Goal: Find specific page/section: Find specific page/section

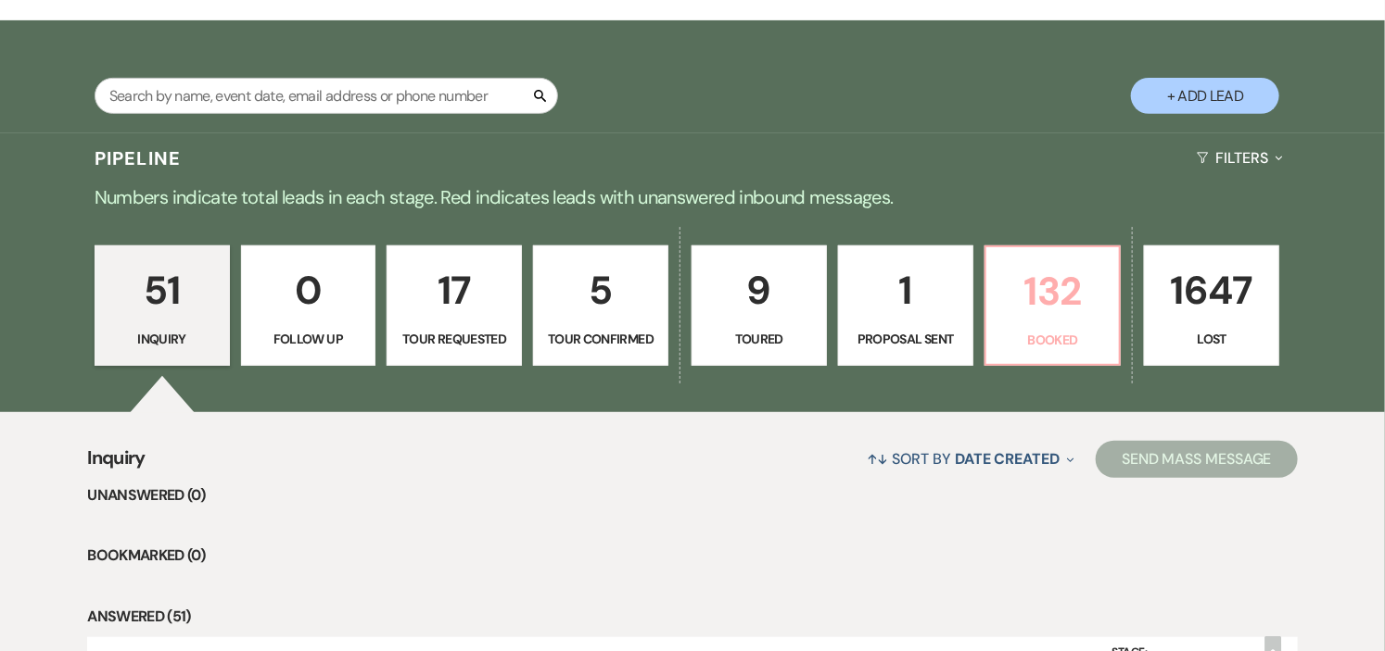
click at [1069, 317] on p "132" at bounding box center [1052, 291] width 111 height 62
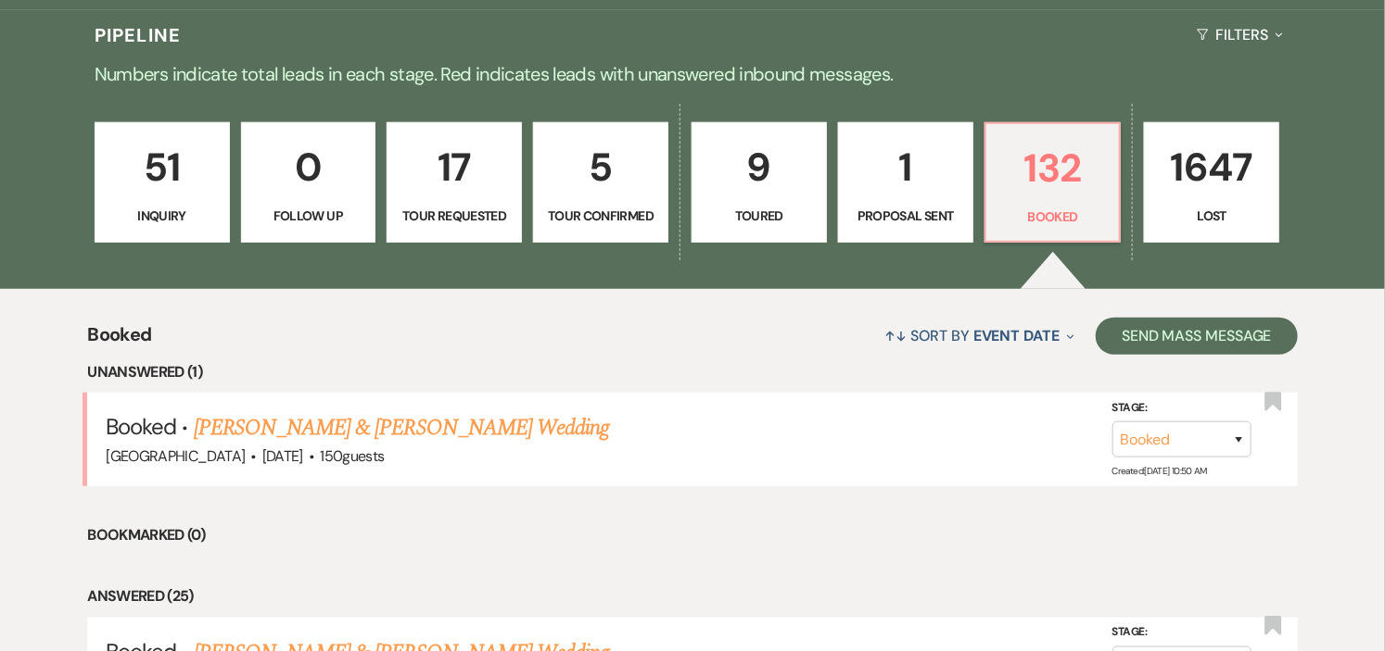
scroll to position [617, 0]
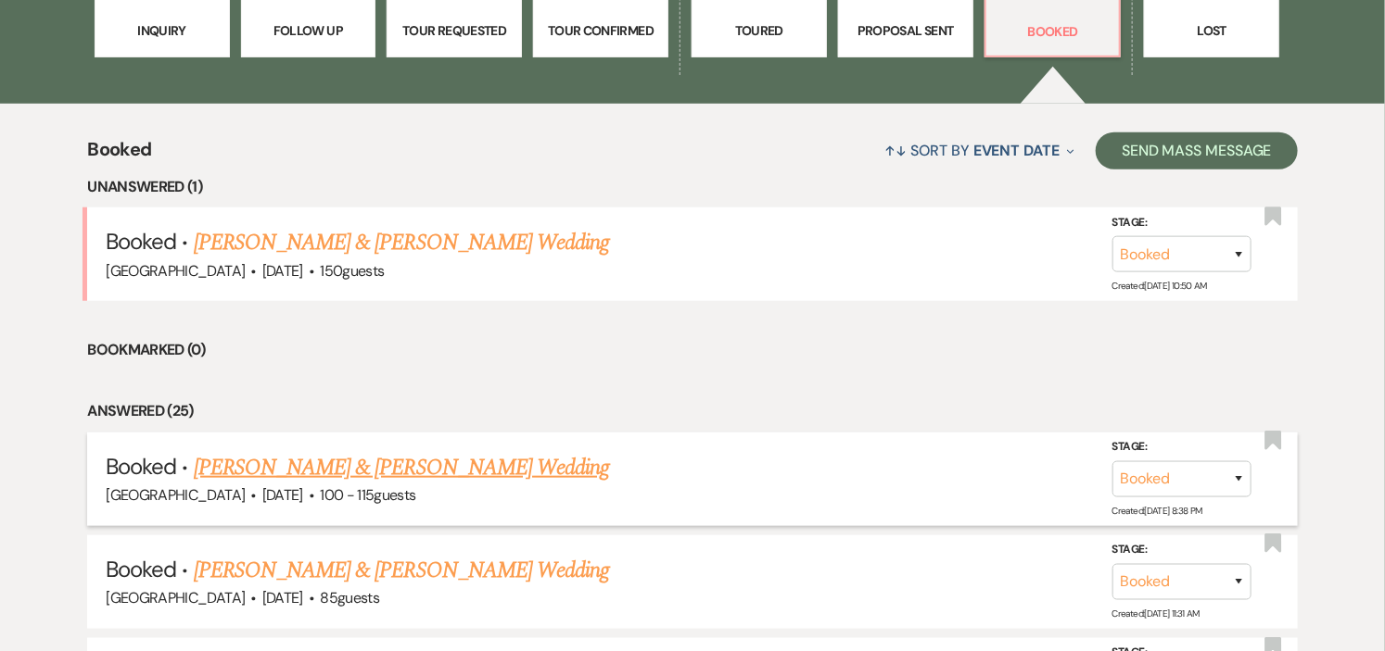
click at [446, 462] on link "[PERSON_NAME] & [PERSON_NAME] Wedding" at bounding box center [401, 467] width 415 height 33
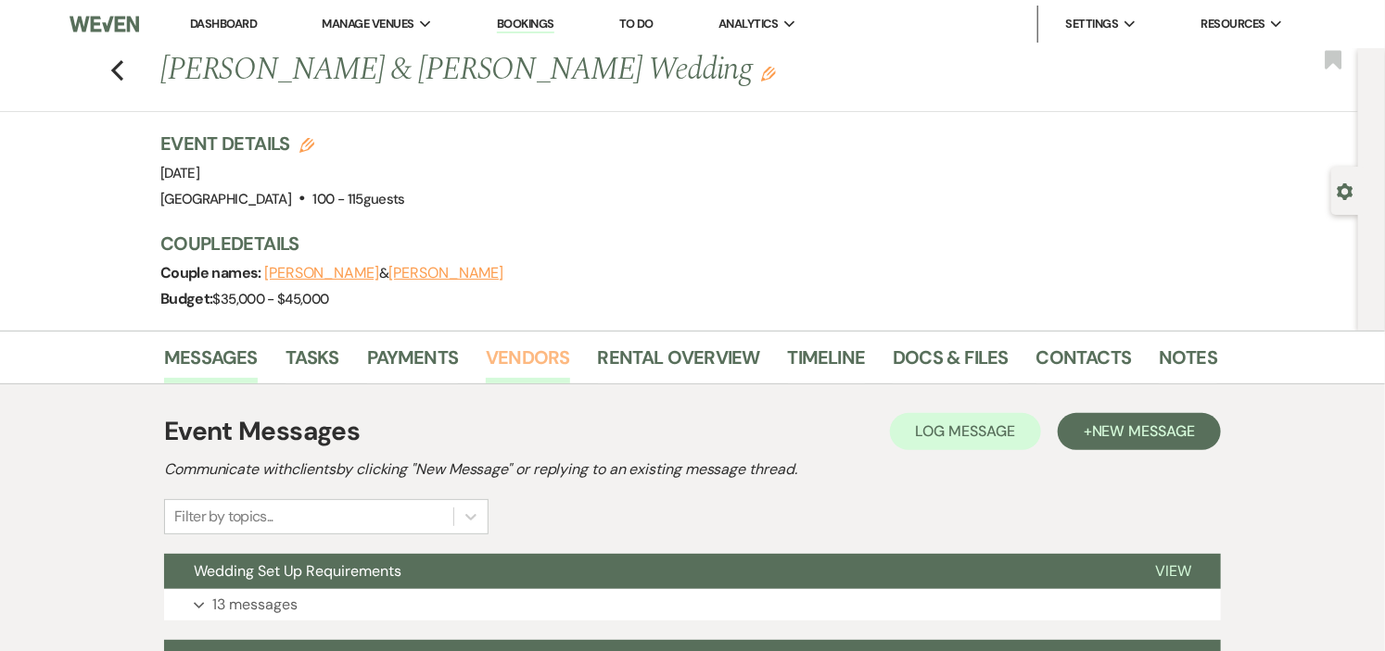
click at [539, 353] on link "Vendors" at bounding box center [527, 363] width 83 height 41
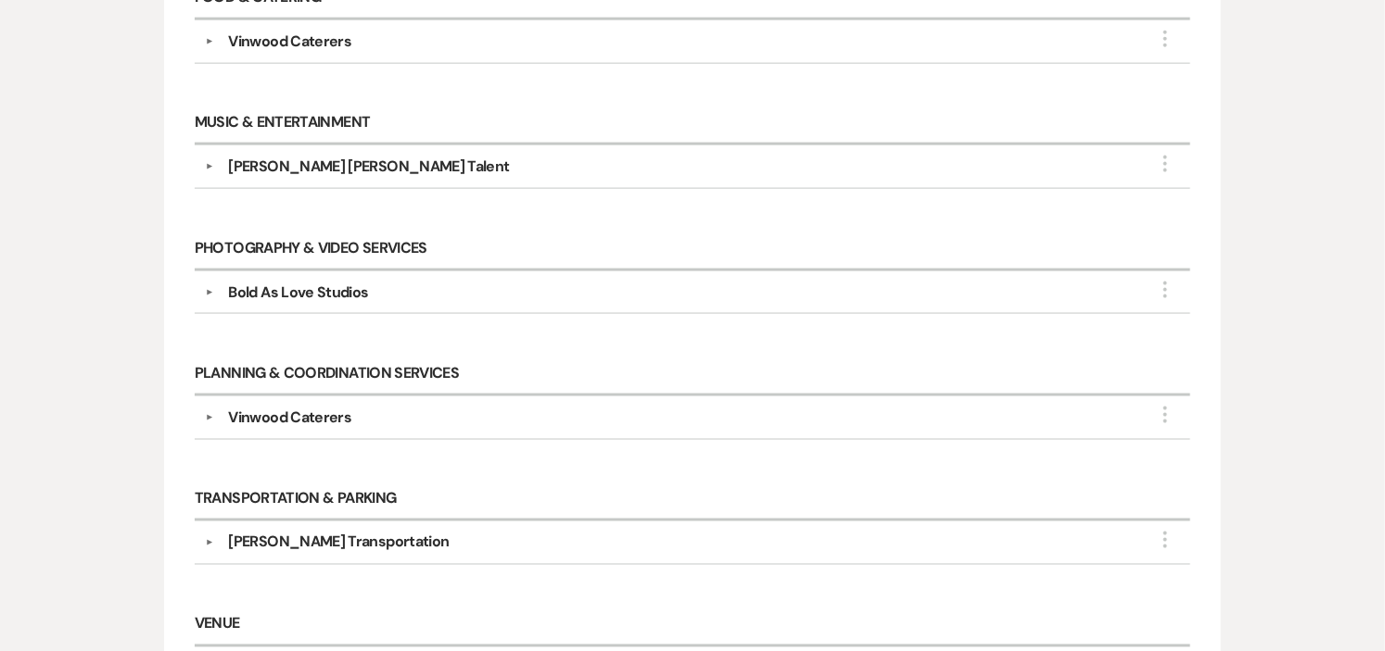
scroll to position [1030, 0]
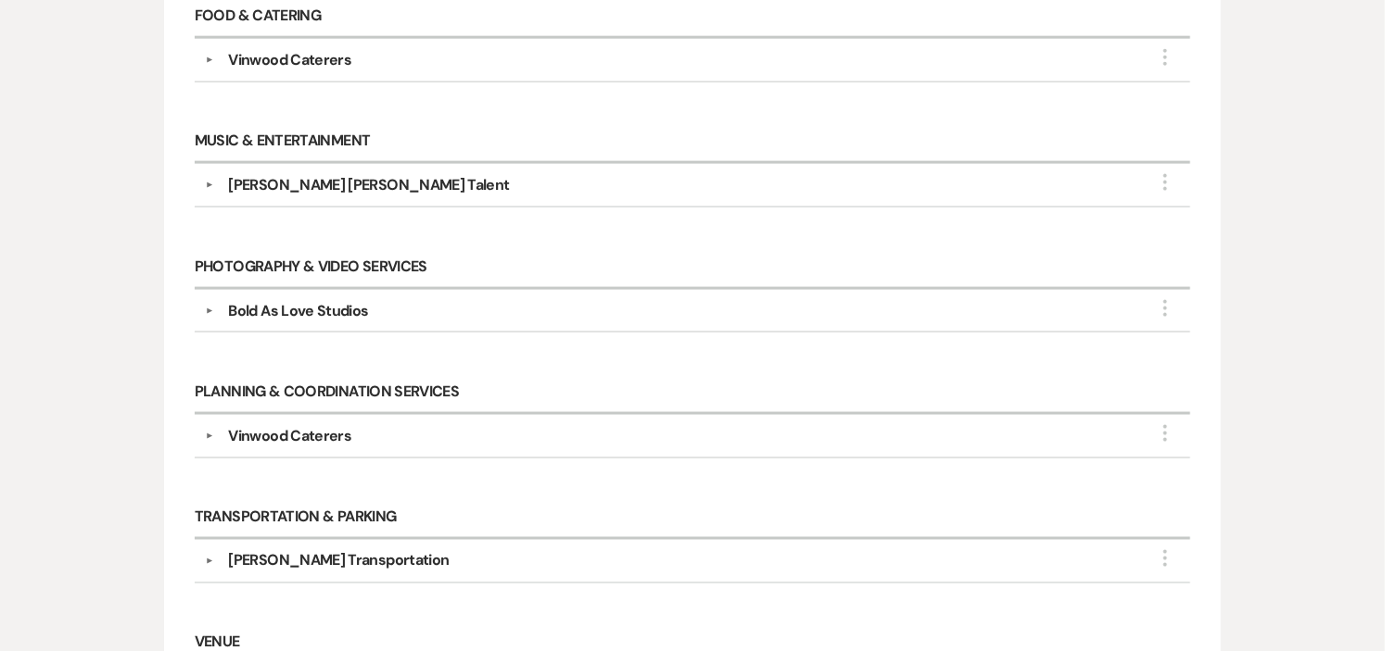
click at [243, 311] on div "Bold As Love Studios" at bounding box center [298, 311] width 140 height 22
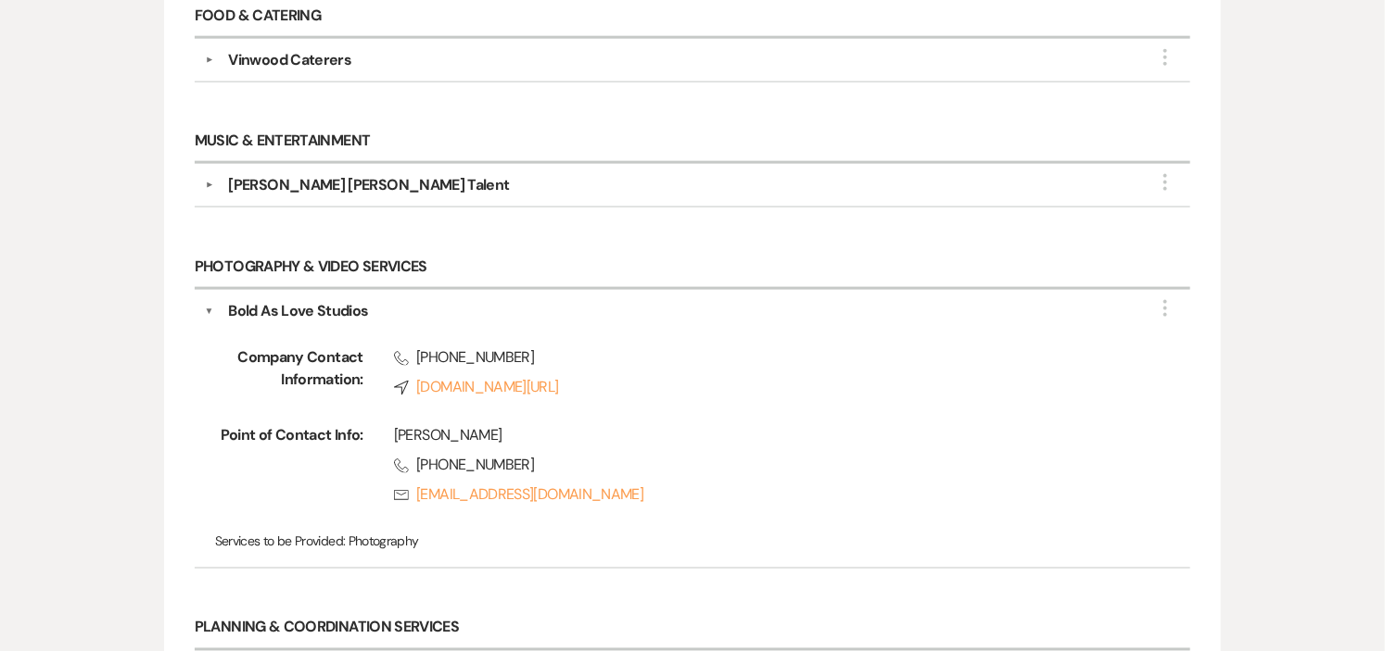
click at [206, 187] on button "▼" at bounding box center [208, 185] width 22 height 9
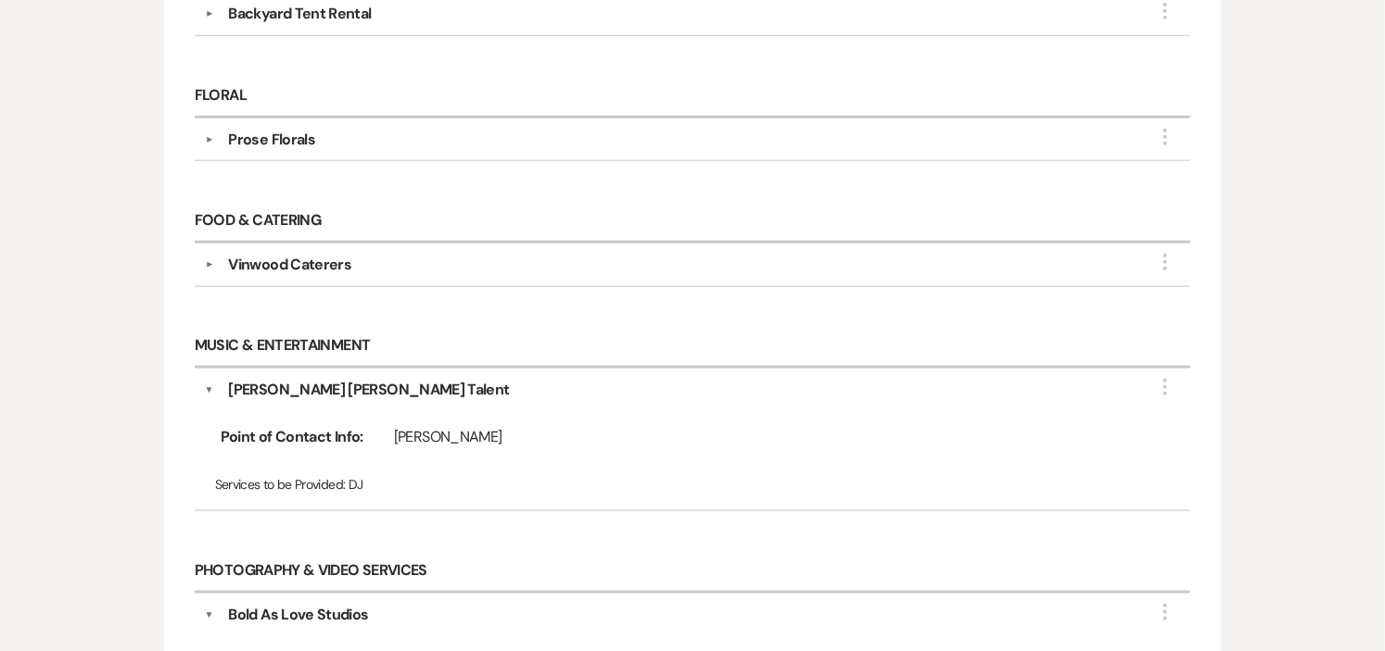
scroll to position [823, 0]
click at [230, 137] on div "Prose Florals" at bounding box center [271, 142] width 87 height 22
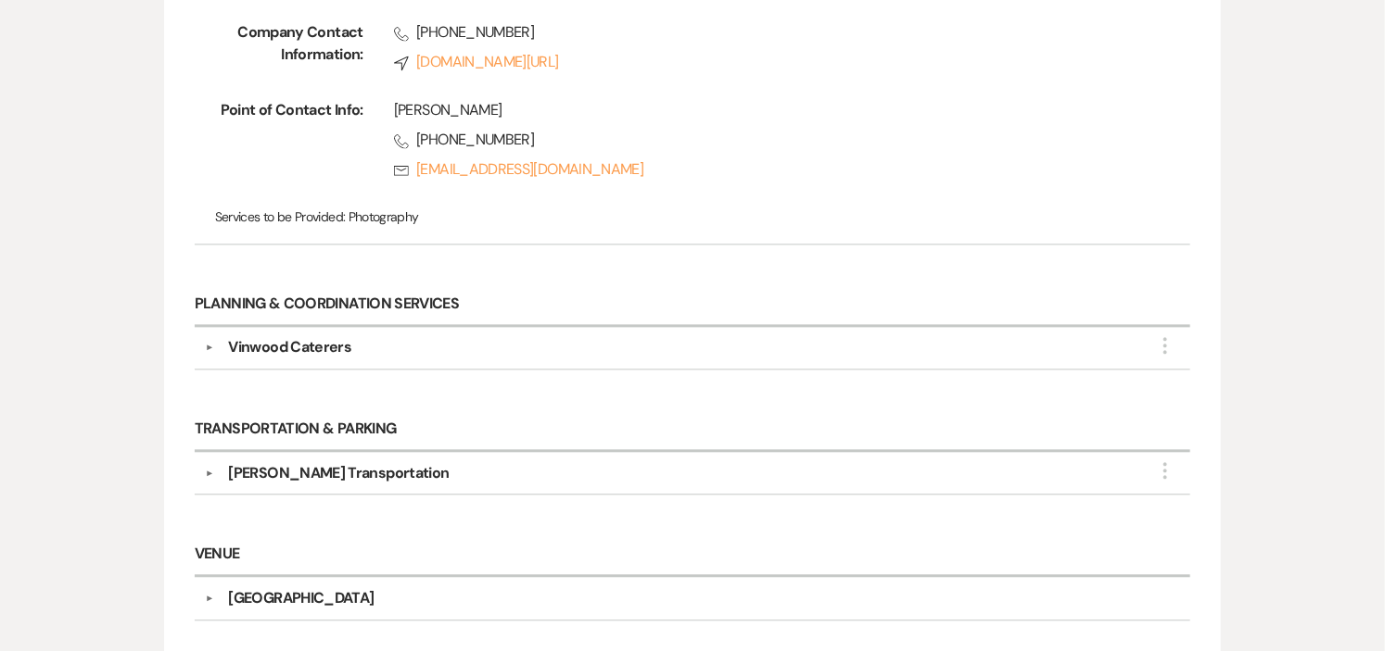
scroll to position [1647, 0]
click at [209, 473] on button "▼" at bounding box center [208, 472] width 22 height 9
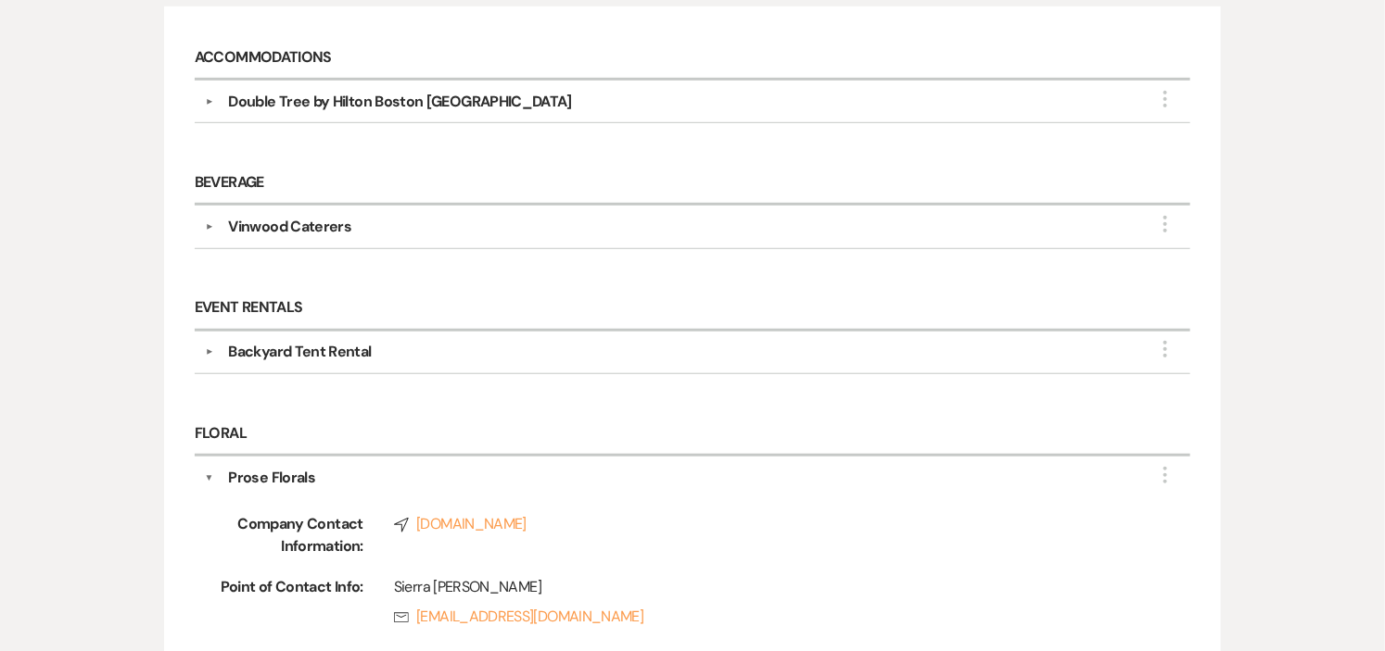
scroll to position [411, 0]
